Goal: Task Accomplishment & Management: Use online tool/utility

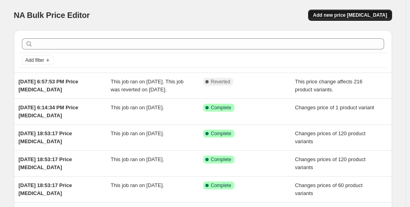
click at [350, 15] on span "Add new price [MEDICAL_DATA]" at bounding box center [350, 15] width 74 height 6
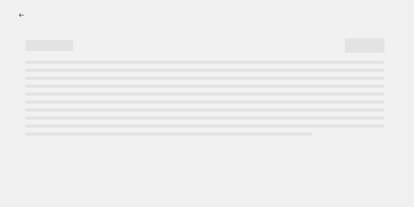
select select "percentage"
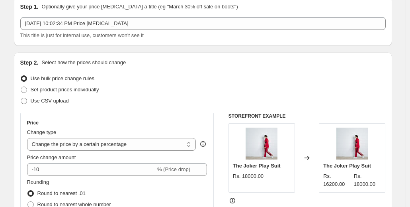
scroll to position [80, 0]
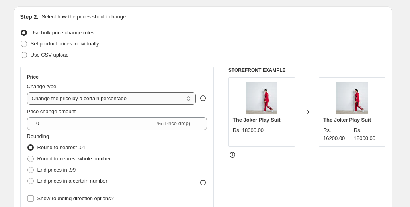
click at [140, 98] on select "Change the price to a certain amount Change the price by a certain amount Chang…" at bounding box center [111, 98] width 169 height 13
click at [289, 186] on div "STOREFRONT EXAMPLE The Joker Play Suit Rs. 18000.00 Changed to The Joker Play S…" at bounding box center [306, 164] width 157 height 195
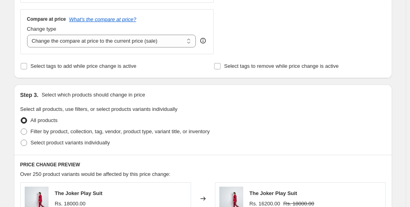
scroll to position [318, 0]
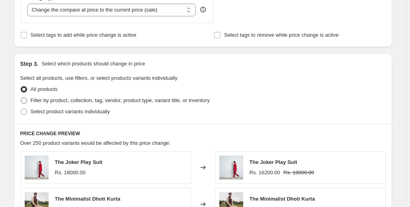
click at [24, 100] on span at bounding box center [24, 100] width 6 height 6
click at [21, 98] on input "Filter by product, collection, tag, vendor, product type, variant title, or inv…" at bounding box center [21, 97] width 0 height 0
radio input "true"
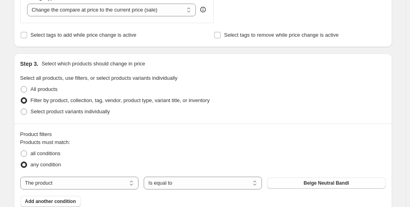
scroll to position [398, 0]
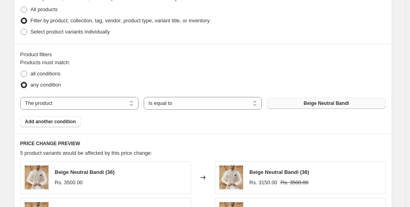
click at [289, 104] on button "Beige Neutral Bandi" at bounding box center [326, 103] width 118 height 11
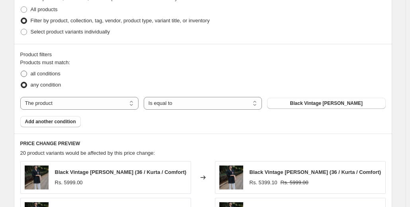
click at [45, 73] on span "all conditions" at bounding box center [46, 73] width 30 height 6
click at [21, 71] on input "all conditions" at bounding box center [21, 70] width 0 height 0
radio input "true"
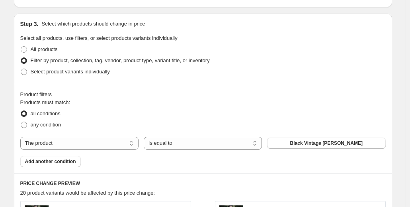
scroll to position [478, 0]
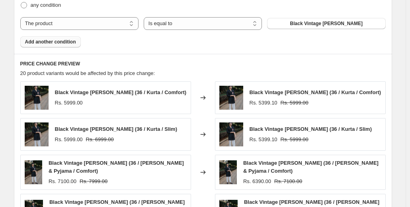
click at [59, 44] on span "Add another condition" at bounding box center [50, 42] width 51 height 6
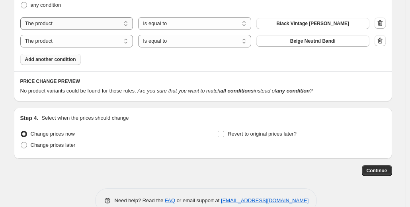
click at [80, 21] on select "The product The product's collection The product's tag The product's vendor The…" at bounding box center [76, 23] width 113 height 13
click at [91, 23] on select "The product The product's collection The product's tag The product's vendor The…" at bounding box center [76, 23] width 113 height 13
select select "product"
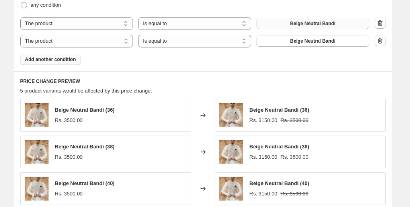
click at [329, 21] on span "Beige Neutral Bandi" at bounding box center [312, 23] width 45 height 6
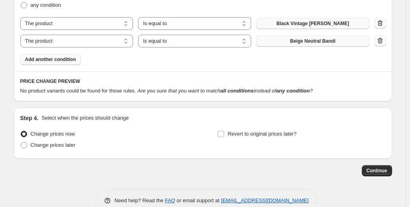
click at [308, 42] on span "Beige Neutral Bandi" at bounding box center [312, 41] width 45 height 6
click at [60, 62] on span "Add another condition" at bounding box center [50, 59] width 51 height 6
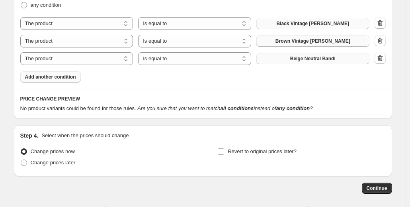
click at [308, 58] on span "Beige Neutral Bandi" at bounding box center [312, 58] width 45 height 6
click at [63, 161] on span "Change prices later" at bounding box center [53, 162] width 45 height 6
click at [21, 160] on input "Change prices later" at bounding box center [21, 159] width 0 height 0
radio input "true"
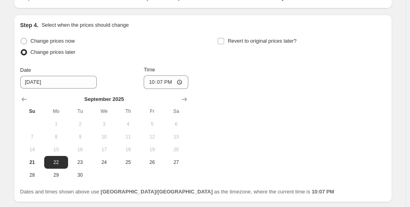
scroll to position [597, 0]
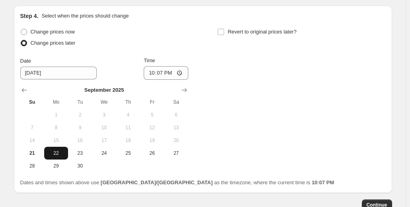
click at [57, 152] on span "22" at bounding box center [56, 153] width 18 height 6
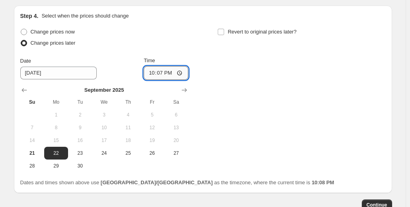
click at [168, 77] on input "22:07" at bounding box center [166, 73] width 45 height 14
click at [181, 73] on input "22:07" at bounding box center [166, 73] width 45 height 14
type input "23:30"
click at [269, 106] on div "Change prices now Change prices later Date 9/22/2025 Time 23:30 September 2025 …" at bounding box center [202, 99] width 365 height 146
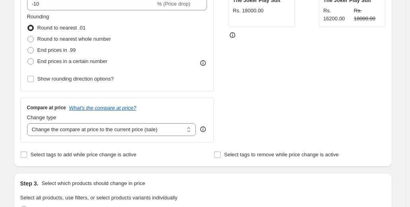
scroll to position [159, 0]
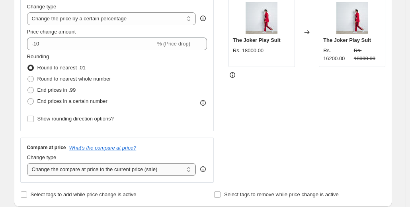
click at [157, 167] on select "Change the compare at price to the current price (sale) Change the compare at p…" at bounding box center [111, 169] width 169 height 13
select select "remove"
click at [29, 163] on select "Change the compare at price to the current price (sale) Change the compare at p…" at bounding box center [111, 169] width 169 height 13
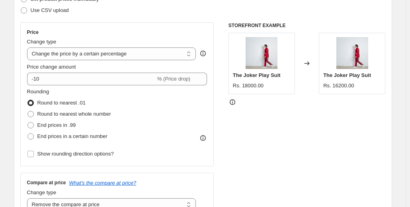
scroll to position [80, 0]
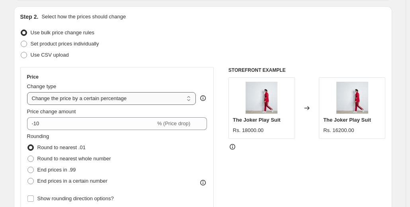
click at [136, 100] on select "Change the price to a certain amount Change the price by a certain amount Chang…" at bounding box center [111, 98] width 169 height 13
select select "no_change"
click at [29, 92] on select "Change the price to a certain amount Change the price by a certain amount Chang…" at bounding box center [111, 98] width 169 height 13
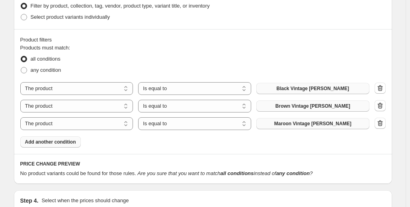
scroll to position [318, 0]
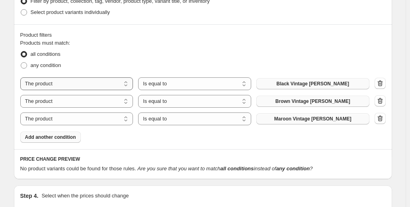
click at [90, 83] on select "The product The product's collection The product's tag The product's vendor The…" at bounding box center [76, 83] width 113 height 13
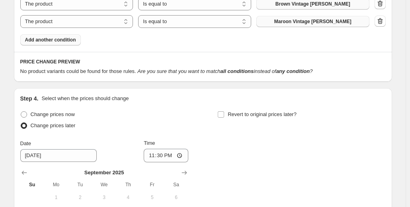
scroll to position [431, 0]
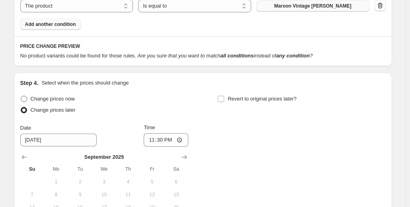
click at [27, 97] on span at bounding box center [24, 99] width 6 height 6
click at [21, 96] on input "Change prices now" at bounding box center [21, 96] width 0 height 0
radio input "true"
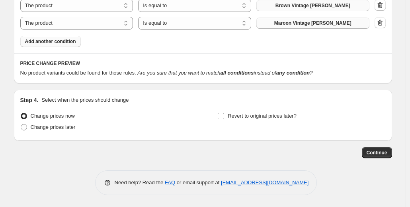
scroll to position [414, 0]
click at [370, 155] on span "Continue" at bounding box center [377, 152] width 21 height 6
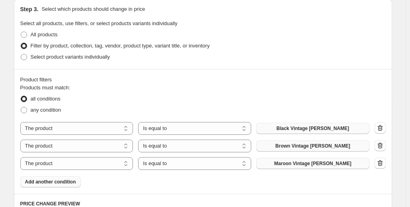
scroll to position [398, 0]
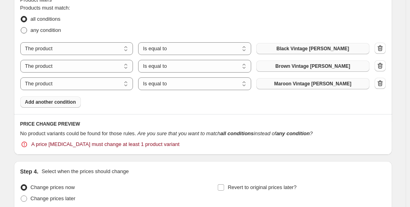
click at [25, 30] on span at bounding box center [24, 30] width 6 height 6
click at [21, 27] on input "any condition" at bounding box center [21, 27] width 0 height 0
radio input "true"
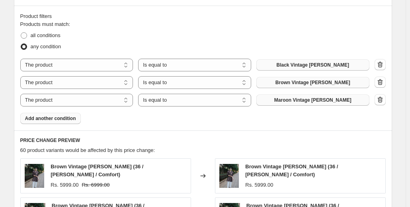
scroll to position [237, 0]
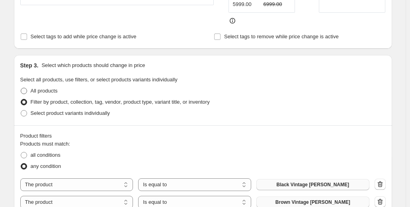
click at [24, 87] on span at bounding box center [23, 90] width 7 height 7
click at [21, 88] on input "All products" at bounding box center [21, 88] width 0 height 0
radio input "true"
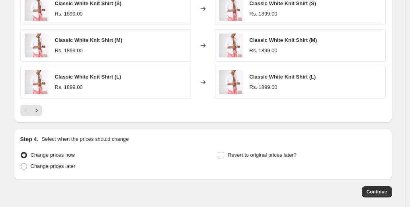
scroll to position [490, 0]
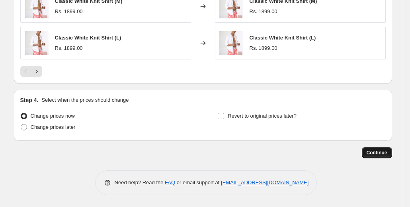
click at [381, 155] on span "Continue" at bounding box center [377, 152] width 21 height 6
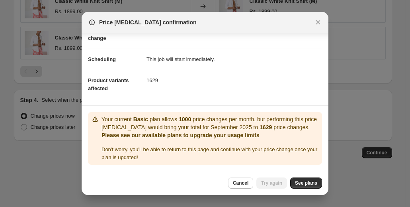
scroll to position [49, 0]
click at [300, 184] on span "See plans" at bounding box center [306, 183] width 22 height 6
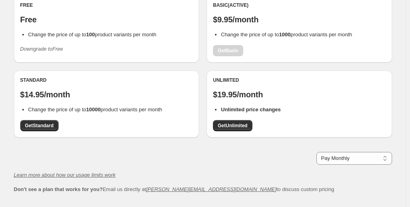
scroll to position [80, 0]
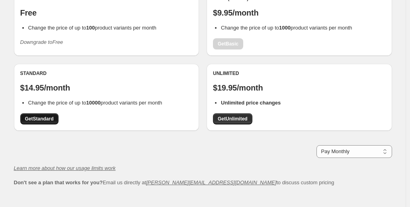
click at [43, 119] on span "Get Standard" at bounding box center [39, 118] width 29 height 6
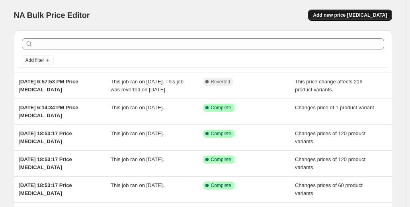
click at [338, 13] on span "Add new price [MEDICAL_DATA]" at bounding box center [350, 15] width 74 height 6
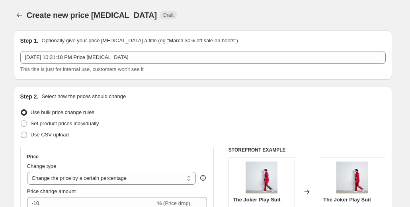
scroll to position [119, 0]
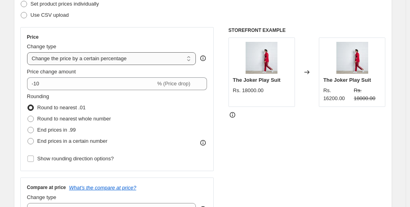
click at [133, 57] on select "Change the price to a certain amount Change the price by a certain amount Chang…" at bounding box center [111, 58] width 169 height 13
select select "no_change"
click at [29, 52] on select "Change the price to a certain amount Change the price by a certain amount Chang…" at bounding box center [111, 58] width 169 height 13
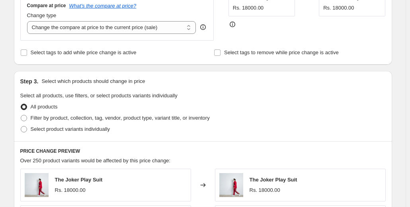
scroll to position [132, 0]
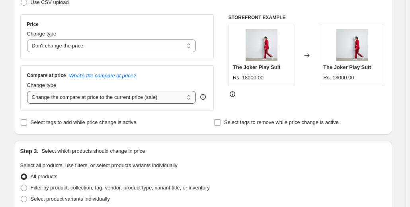
click at [79, 99] on select "Change the compare at price to the current price (sale) Change the compare at p…" at bounding box center [111, 97] width 169 height 13
select select "remove"
click at [29, 91] on select "Change the compare at price to the current price (sale) Change the compare at p…" at bounding box center [111, 97] width 169 height 13
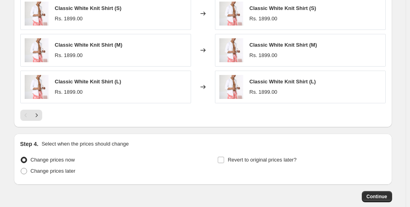
scroll to position [490, 0]
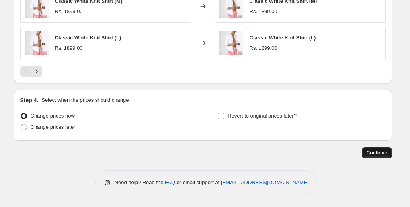
click at [383, 153] on span "Continue" at bounding box center [377, 152] width 21 height 6
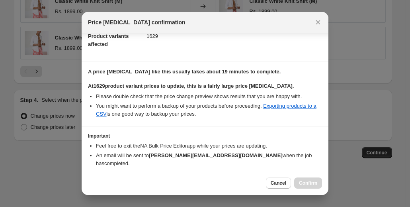
scroll to position [123, 0]
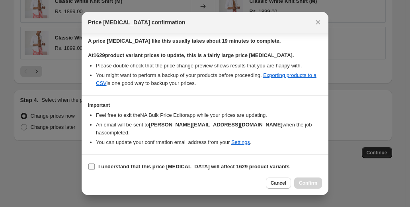
click at [91, 163] on input "I understand that this price [MEDICAL_DATA] will affect 1629 product variants" at bounding box center [91, 166] width 6 height 6
checkbox input "true"
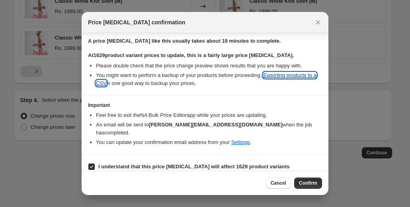
click at [301, 76] on link "Exporting products to a CSV" at bounding box center [206, 79] width 221 height 14
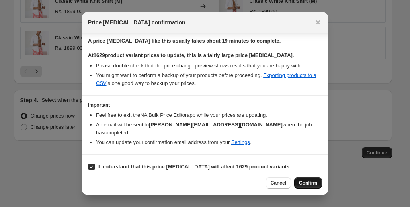
click at [314, 177] on button "Confirm" at bounding box center [308, 182] width 28 height 11
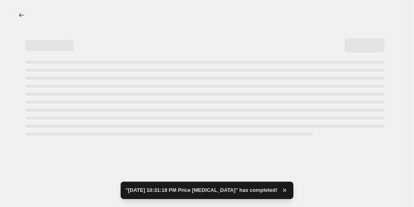
select select "no_change"
select select "remove"
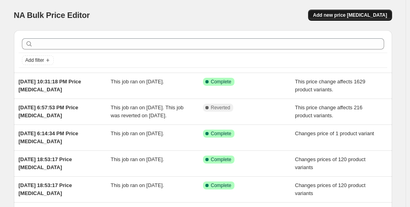
click at [357, 14] on span "Add new price [MEDICAL_DATA]" at bounding box center [350, 15] width 74 height 6
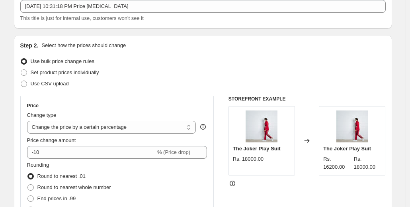
scroll to position [80, 0]
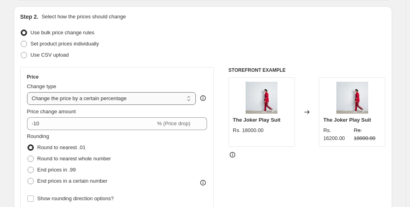
click at [117, 96] on select "Change the price to a certain amount Change the price by a certain amount Chang…" at bounding box center [111, 98] width 169 height 13
select select "to"
click at [29, 92] on select "Change the price to a certain amount Change the price by a certain amount Chang…" at bounding box center [111, 98] width 169 height 13
type input "80.00"
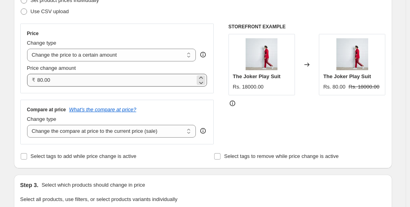
scroll to position [159, 0]
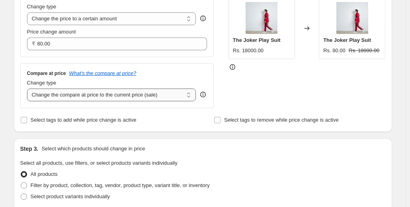
click at [100, 97] on select "Change the compare at price to the current price (sale) Change the compare at p…" at bounding box center [111, 94] width 169 height 13
select select "no_change"
click at [29, 89] on select "Change the compare at price to the current price (sale) Change the compare at p…" at bounding box center [111, 94] width 169 height 13
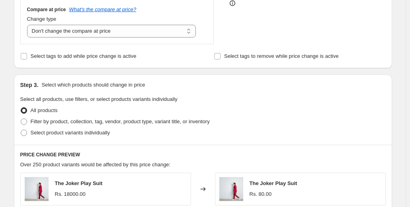
scroll to position [239, 0]
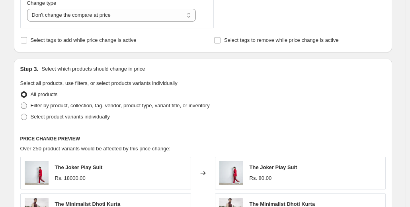
click at [77, 103] on span "Filter by product, collection, tag, vendor, product type, variant title, or inv…" at bounding box center [120, 105] width 179 height 6
click at [21, 103] on input "Filter by product, collection, tag, vendor, product type, variant title, or inv…" at bounding box center [21, 102] width 0 height 0
radio input "true"
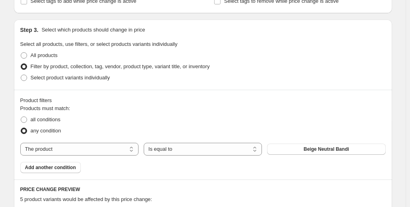
scroll to position [318, 0]
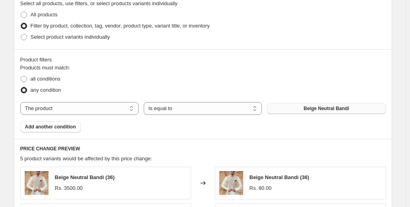
click at [306, 110] on button "Beige Neutral Bandi" at bounding box center [326, 108] width 118 height 11
click at [27, 37] on span at bounding box center [24, 37] width 6 height 6
click at [21, 34] on input "Select product variants individually" at bounding box center [21, 34] width 0 height 0
radio input "true"
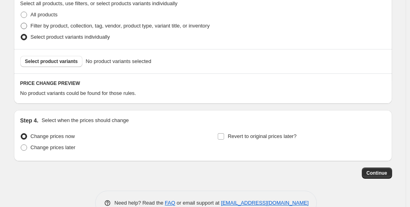
click at [183, 24] on span "Filter by product, collection, tag, vendor, product type, variant title, or inv…" at bounding box center [120, 26] width 179 height 6
click at [21, 23] on input "Filter by product, collection, tag, vendor, product type, variant title, or inv…" at bounding box center [21, 23] width 0 height 0
radio input "true"
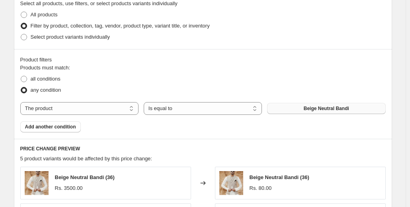
click at [301, 113] on button "Beige Neutral Bandi" at bounding box center [326, 108] width 118 height 11
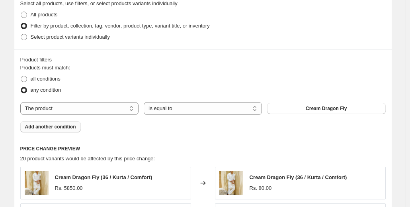
click at [68, 129] on span "Add another condition" at bounding box center [50, 126] width 51 height 6
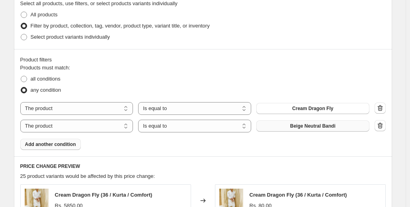
click at [316, 123] on span "Beige Neutral Bandi" at bounding box center [312, 126] width 45 height 6
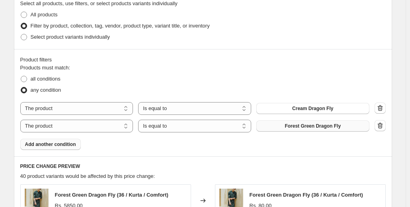
click at [66, 147] on span "Add another condition" at bounding box center [50, 144] width 51 height 6
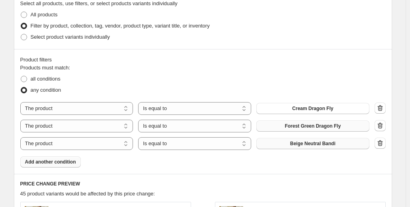
click at [299, 148] on button "Beige Neutral Bandi" at bounding box center [312, 143] width 113 height 11
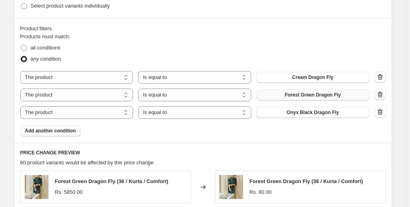
scroll to position [358, 0]
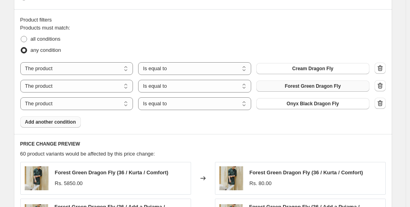
click at [47, 120] on span "Add another condition" at bounding box center [50, 122] width 51 height 6
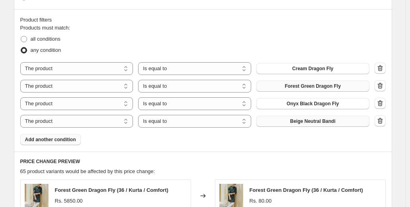
click at [288, 120] on button "Beige Neutral Bandi" at bounding box center [312, 120] width 113 height 11
click at [78, 143] on button "Add another condition" at bounding box center [50, 139] width 61 height 11
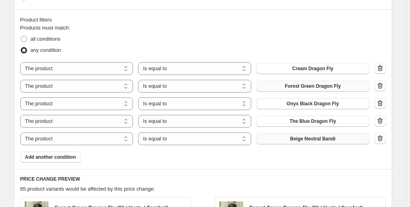
click at [317, 141] on span "Beige Neutral Bandi" at bounding box center [312, 138] width 45 height 6
click at [46, 156] on span "Add another condition" at bounding box center [50, 157] width 51 height 6
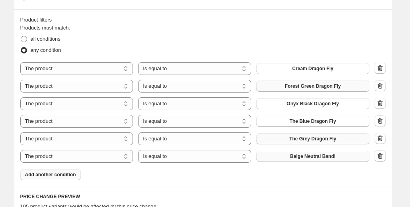
click at [307, 153] on button "Beige Neutral Bandi" at bounding box center [312, 155] width 113 height 11
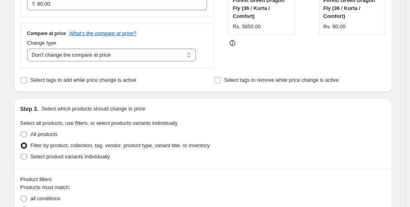
scroll to position [80, 0]
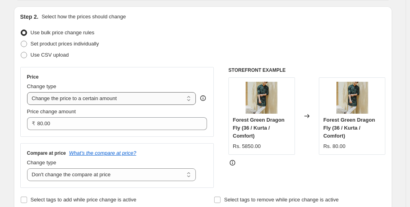
click at [65, 97] on select "Change the price to a certain amount Change the price by a certain amount Chang…" at bounding box center [111, 98] width 169 height 13
select select "by"
click at [29, 92] on select "Change the price to a certain amount Change the price by a certain amount Chang…" at bounding box center [111, 98] width 169 height 13
type input "-10.00"
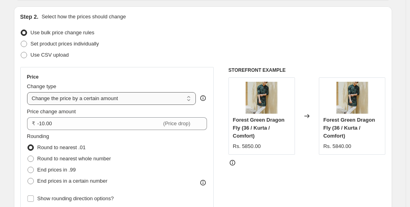
click at [76, 97] on select "Change the price to a certain amount Change the price by a certain amount Chang…" at bounding box center [111, 98] width 169 height 13
select select "percentage"
click at [29, 92] on select "Change the price to a certain amount Change the price by a certain amount Chang…" at bounding box center [111, 98] width 169 height 13
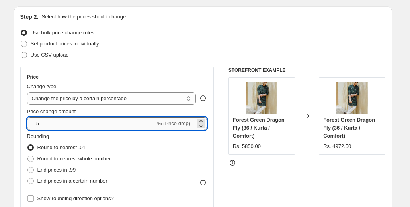
click at [77, 124] on input "-15" at bounding box center [91, 123] width 129 height 13
type input "-1"
type input "6"
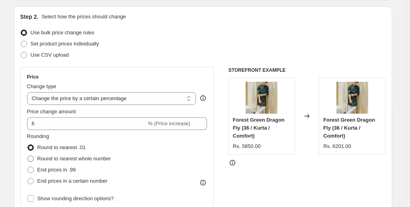
click at [95, 155] on span "Round to nearest whole number" at bounding box center [74, 158] width 74 height 6
click at [28, 155] on input "Round to nearest whole number" at bounding box center [27, 155] width 0 height 0
radio input "true"
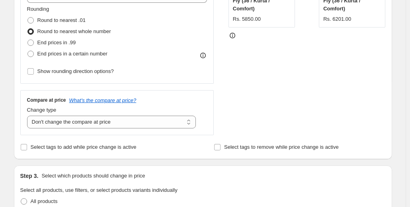
scroll to position [199, 0]
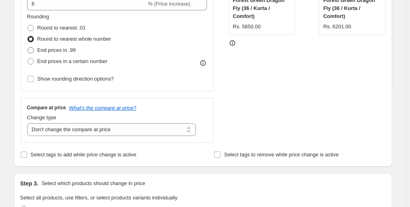
click at [63, 47] on span "End prices in .99" at bounding box center [56, 50] width 39 height 6
click at [28, 47] on input "End prices in .99" at bounding box center [27, 47] width 0 height 0
radio input "true"
click at [50, 80] on span "Show rounding direction options?" at bounding box center [75, 79] width 76 height 6
click at [34, 80] on input "Show rounding direction options?" at bounding box center [30, 79] width 6 height 6
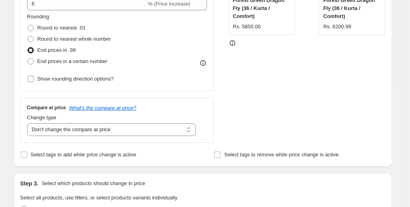
checkbox input "true"
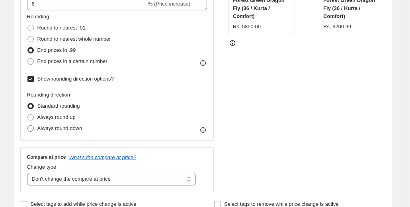
click at [65, 128] on span "Always round down" at bounding box center [59, 128] width 45 height 6
click at [28, 125] on input "Always round down" at bounding box center [27, 125] width 0 height 0
radio input "true"
click at [50, 40] on span "Round to nearest whole number" at bounding box center [74, 39] width 74 height 6
click at [28, 36] on input "Round to nearest whole number" at bounding box center [27, 36] width 0 height 0
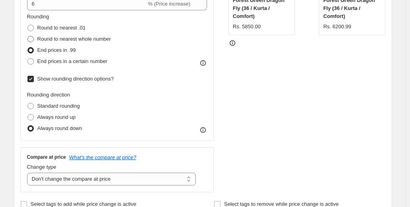
radio input "true"
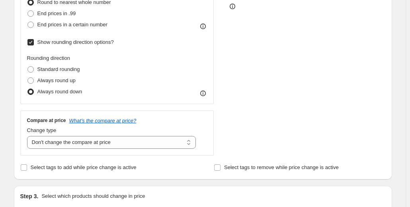
scroll to position [119, 0]
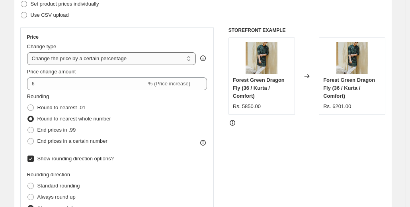
click at [93, 59] on select "Change the price to a certain amount Change the price by a certain amount Chang…" at bounding box center [111, 58] width 169 height 13
click at [279, 184] on div "STOREFRONT EXAMPLE Forest Green Dragon Fly (36 / Kurta / Comfort) Rs. 5850.00 C…" at bounding box center [306, 149] width 157 height 244
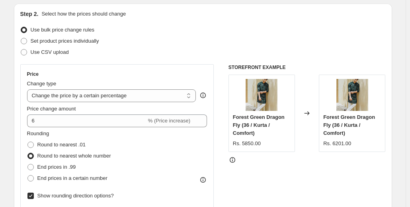
scroll to position [0, 0]
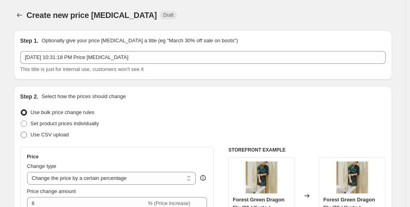
click at [49, 133] on span "Use CSV upload" at bounding box center [50, 134] width 38 height 6
click at [21, 132] on input "Use CSV upload" at bounding box center [21, 131] width 0 height 0
radio input "true"
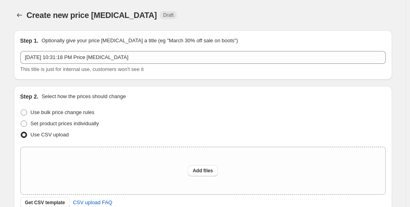
scroll to position [119, 0]
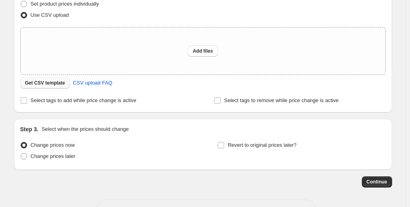
click at [42, 82] on span "Get CSV template" at bounding box center [45, 83] width 40 height 6
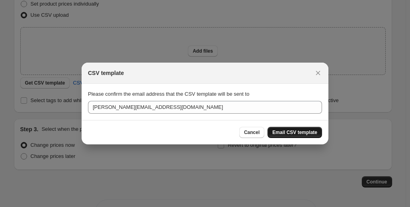
click at [284, 129] on span "Email CSV template" at bounding box center [294, 132] width 45 height 6
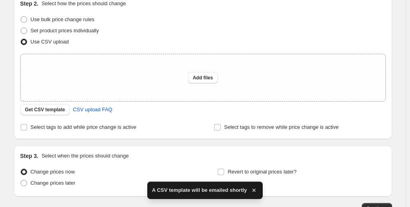
scroll to position [80, 0]
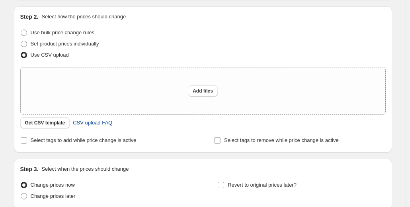
click at [91, 122] on span "CSV upload FAQ" at bounding box center [92, 123] width 39 height 8
click at [208, 94] on span "Add files" at bounding box center [203, 91] width 20 height 6
type input "C:\fakepath\csv_template_user_20840.csv"
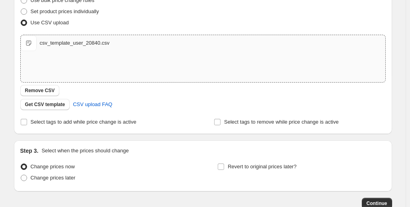
scroll to position [119, 0]
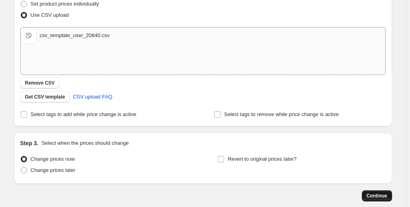
click at [373, 195] on span "Continue" at bounding box center [377, 195] width 21 height 6
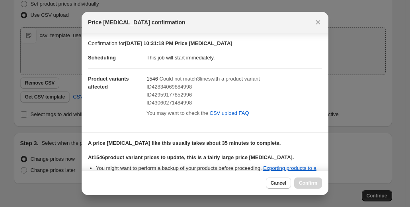
scroll to position [92, 0]
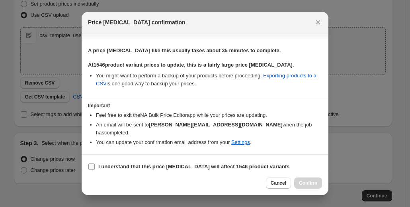
click at [93, 163] on input "I understand that this price [MEDICAL_DATA] will affect 1546 product variants" at bounding box center [91, 166] width 6 height 6
checkbox input "true"
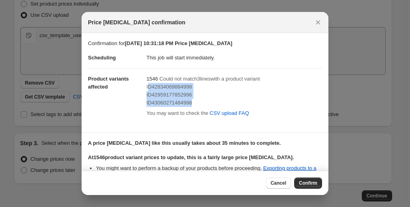
drag, startPoint x: 146, startPoint y: 88, endPoint x: 200, endPoint y: 105, distance: 56.7
click at [200, 105] on div "ID42834069884998 ID42959177852996 ID43060271484998" at bounding box center [234, 95] width 176 height 24
copy div "D42834069884998 ID42959177852996 ID43060271484998"
click at [301, 183] on span "Confirm" at bounding box center [308, 183] width 18 height 6
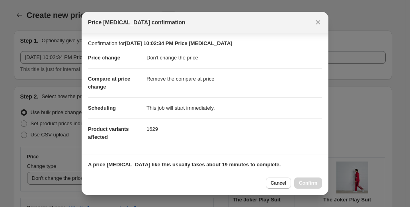
select select "no_change"
select select "remove"
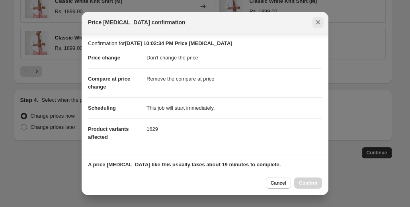
scroll to position [49, 0]
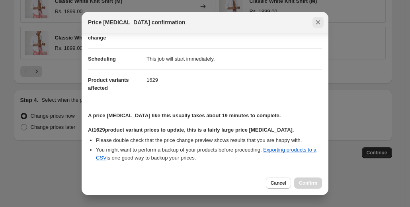
click at [320, 23] on icon "Close" at bounding box center [318, 22] width 8 height 8
